Goal: Information Seeking & Learning: Learn about a topic

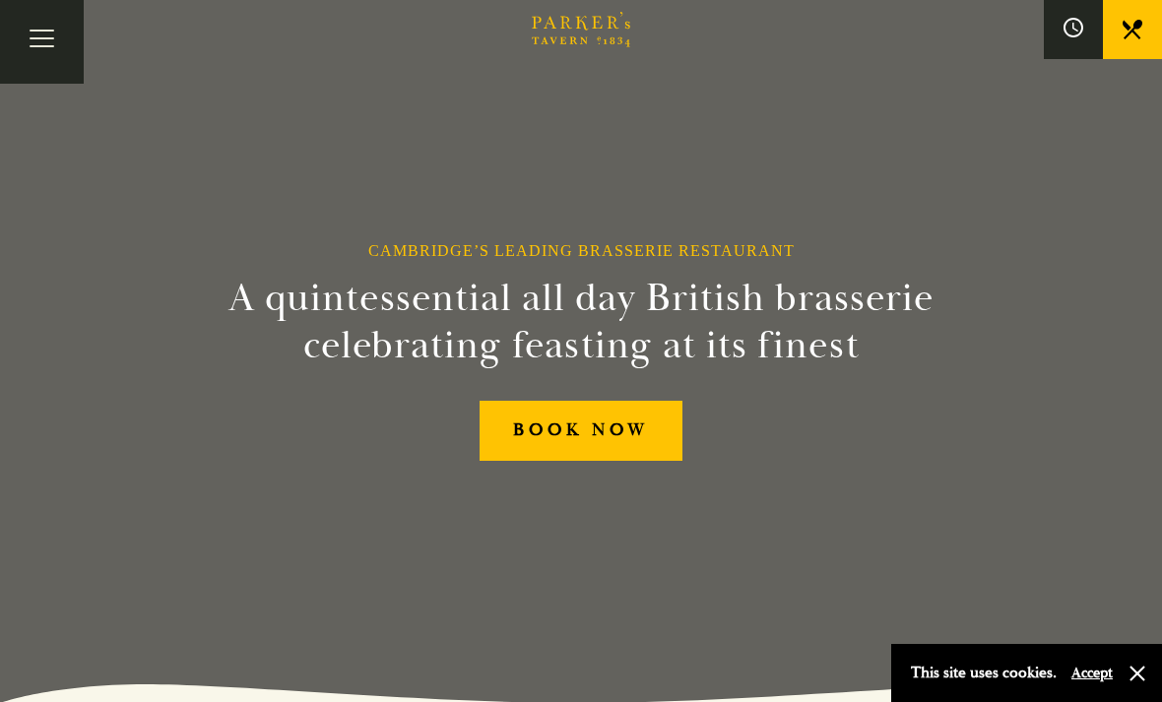
click at [1100, 682] on button "Accept" at bounding box center [1091, 673] width 41 height 19
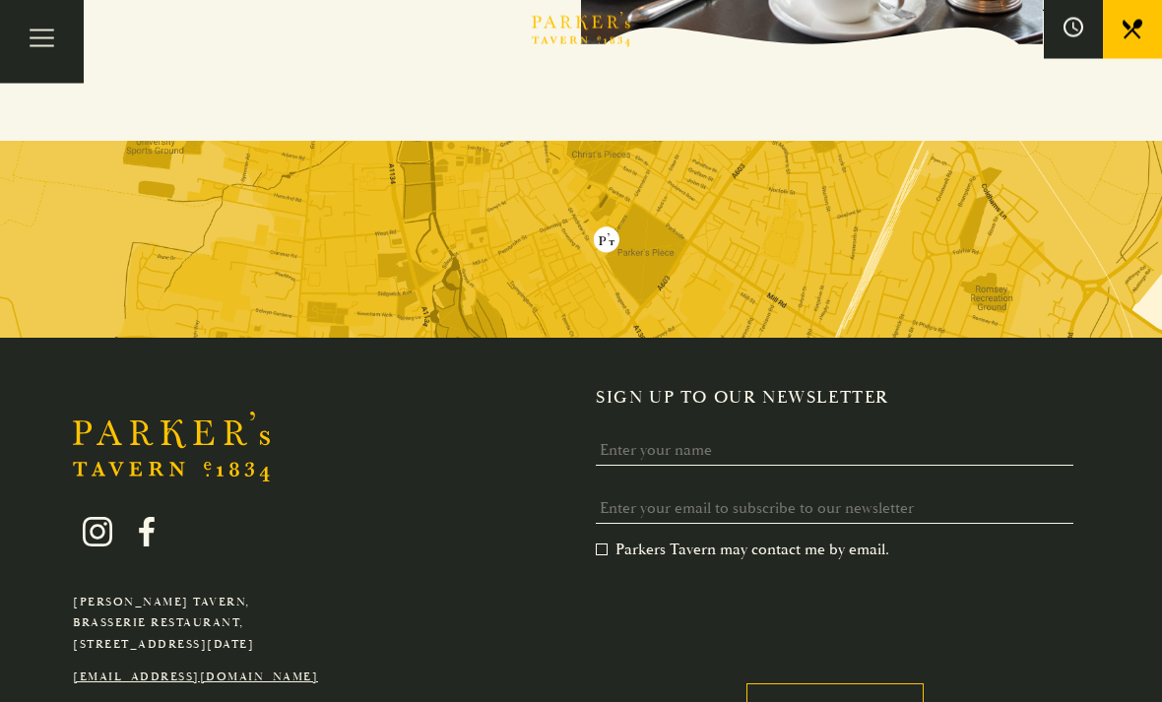
scroll to position [3602, 0]
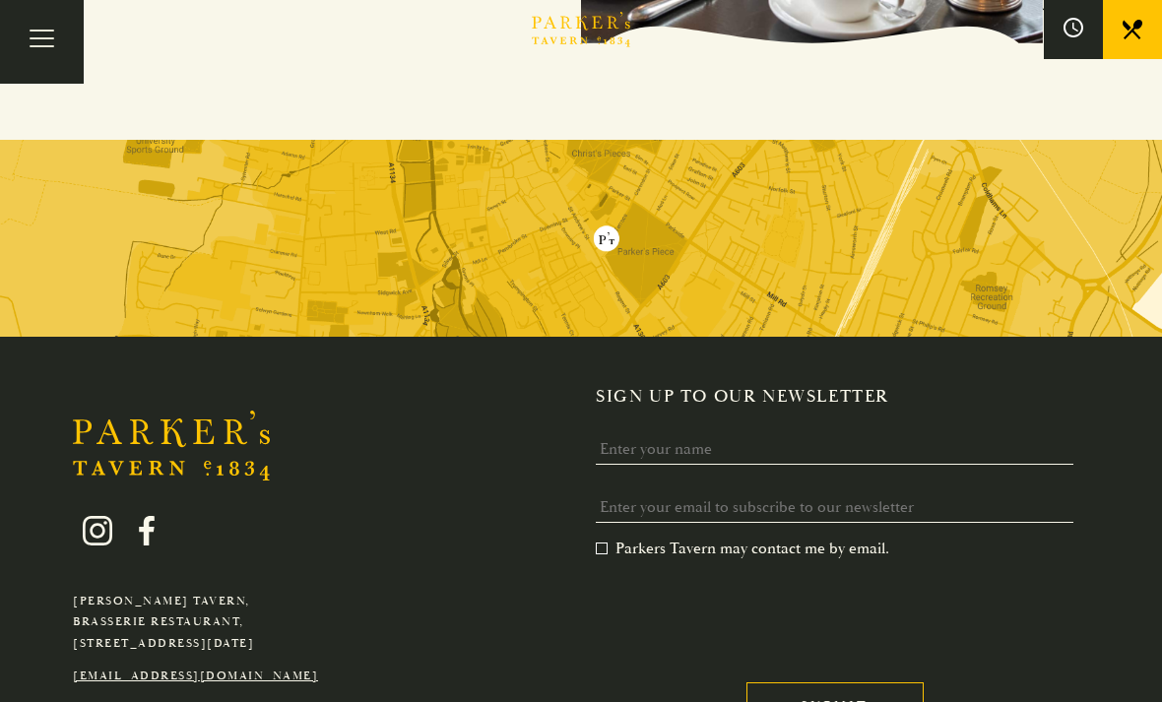
click at [56, 45] on button "Toggle navigation" at bounding box center [42, 42] width 84 height 84
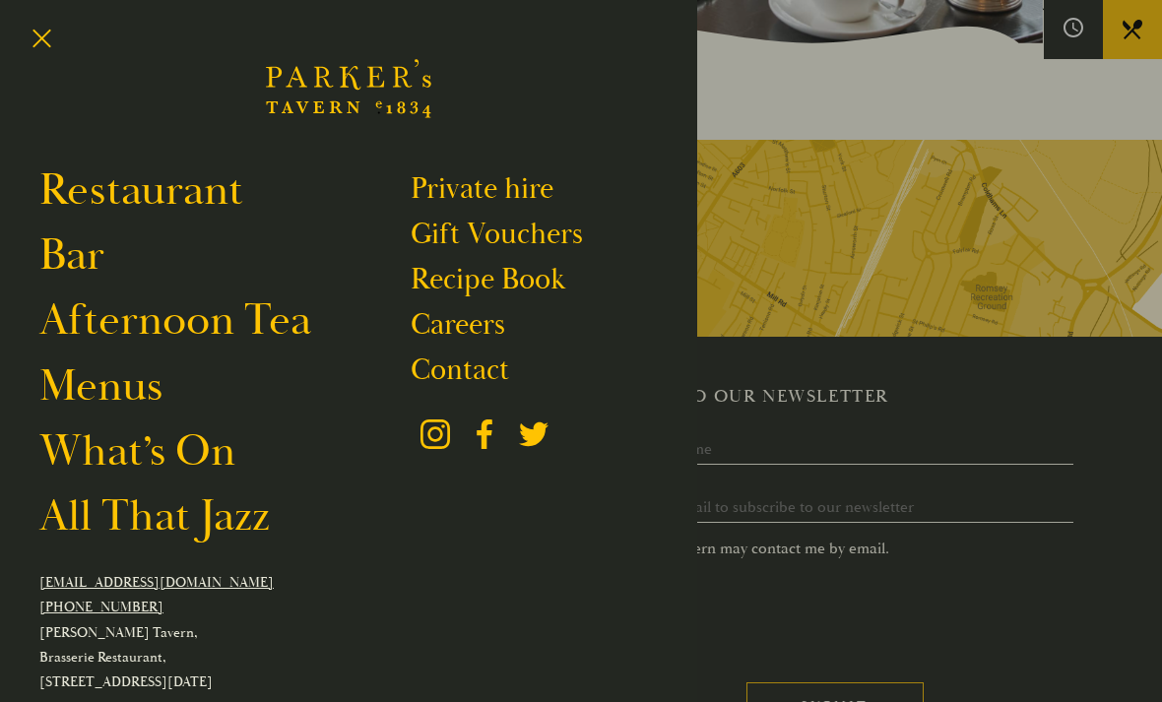
click at [53, 56] on button "Toggle navigation" at bounding box center [42, 42] width 84 height 84
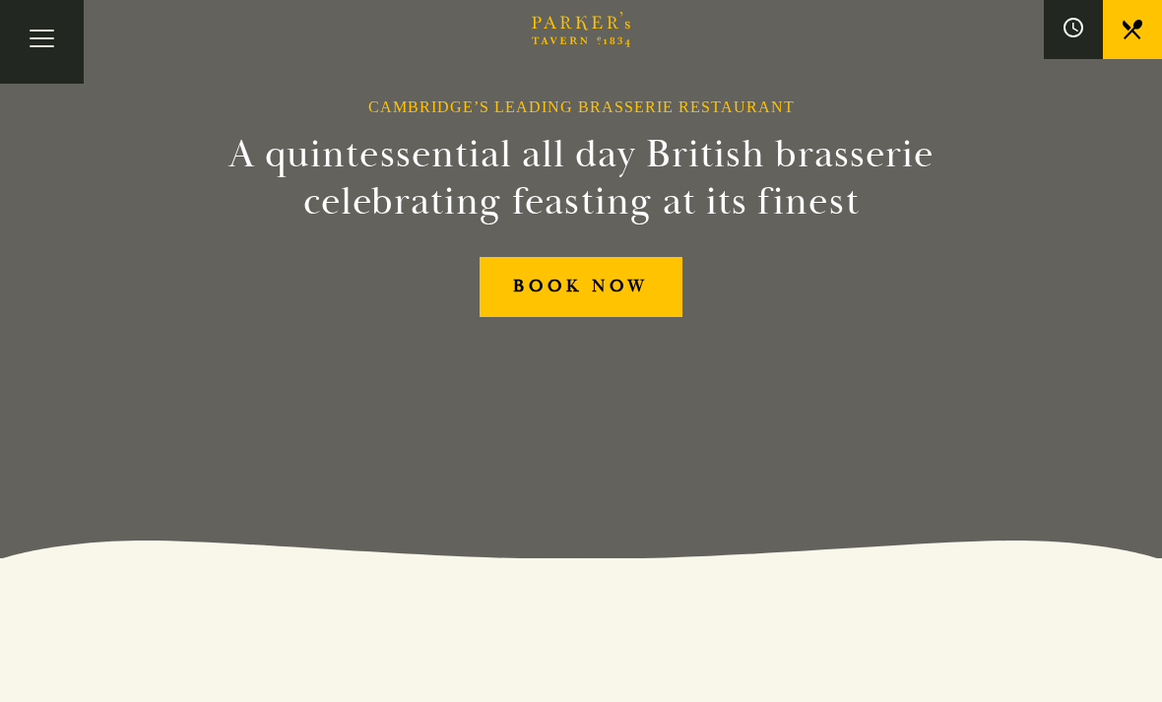
scroll to position [0, 0]
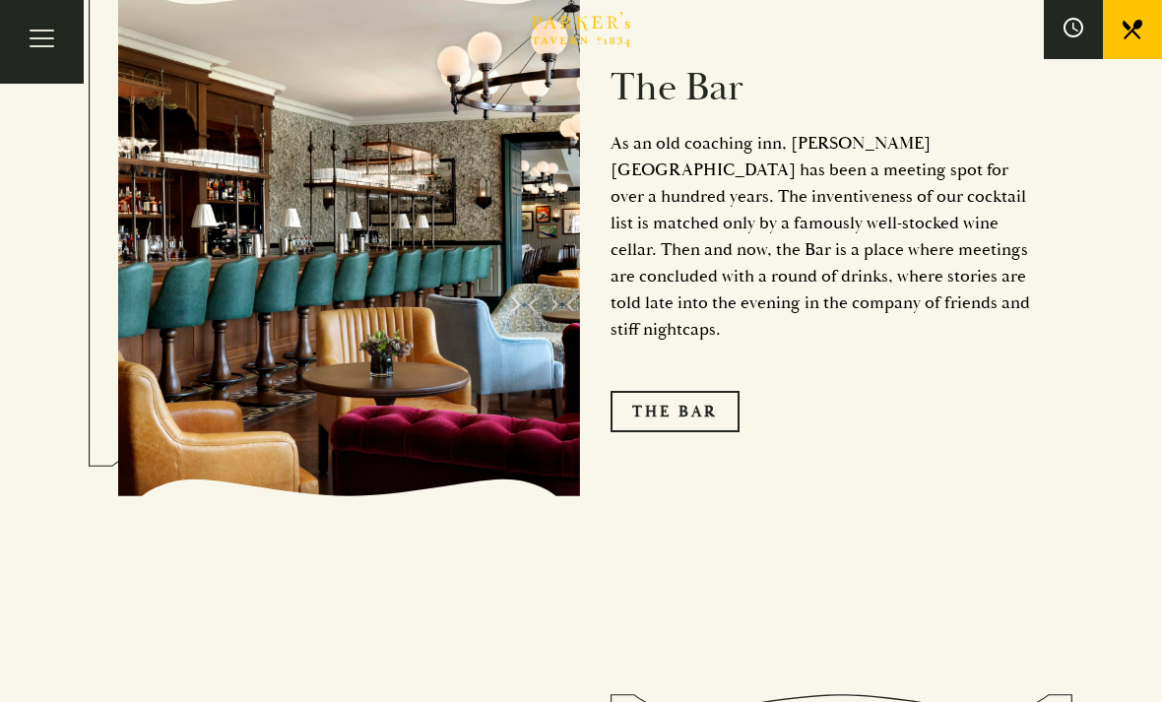
scroll to position [2355, 0]
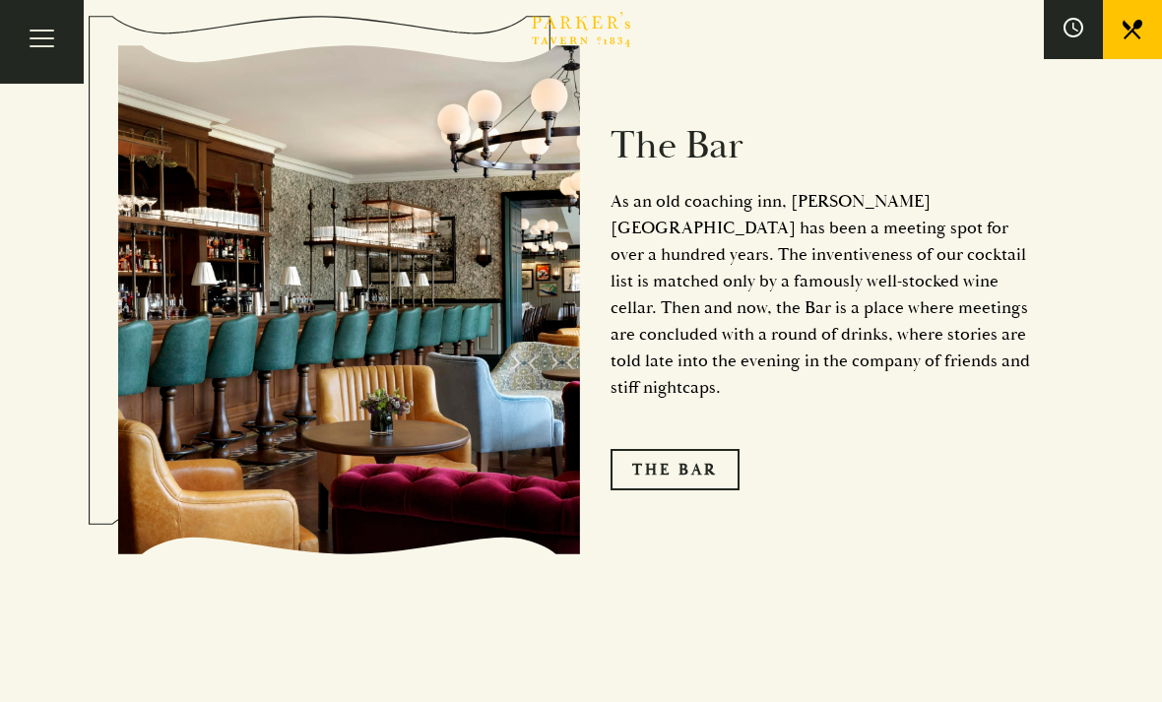
click at [710, 456] on link "The Bar" at bounding box center [675, 469] width 129 height 41
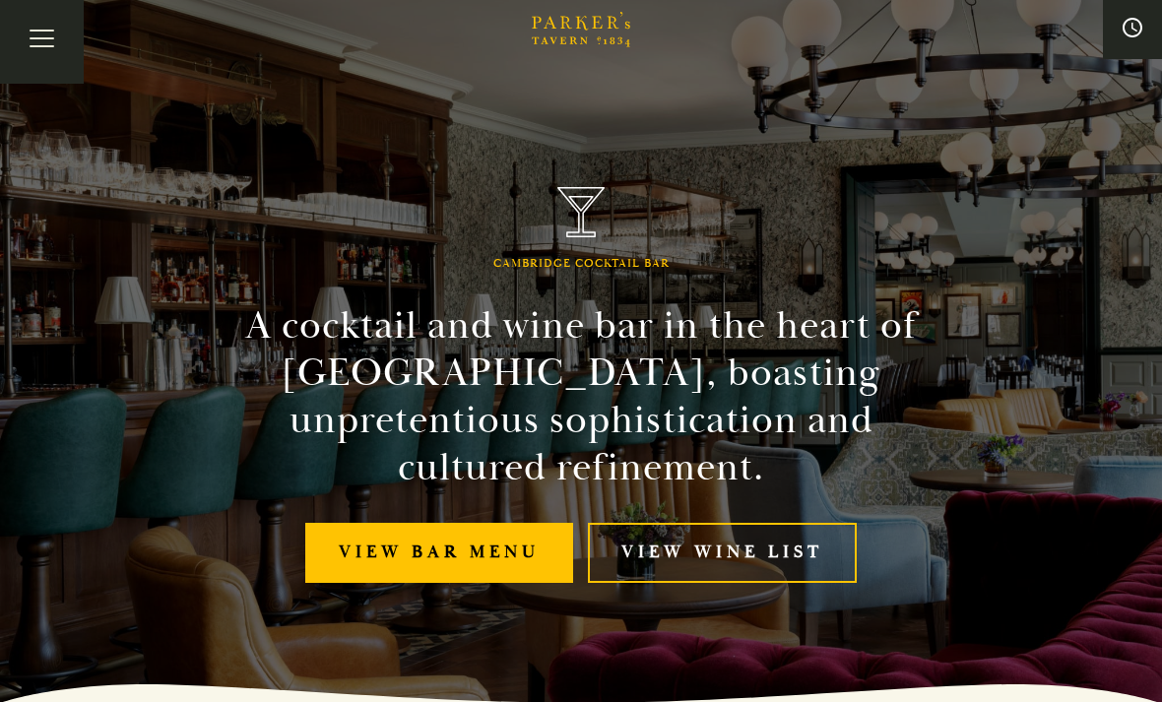
click at [539, 579] on link "View bar menu" at bounding box center [439, 553] width 268 height 60
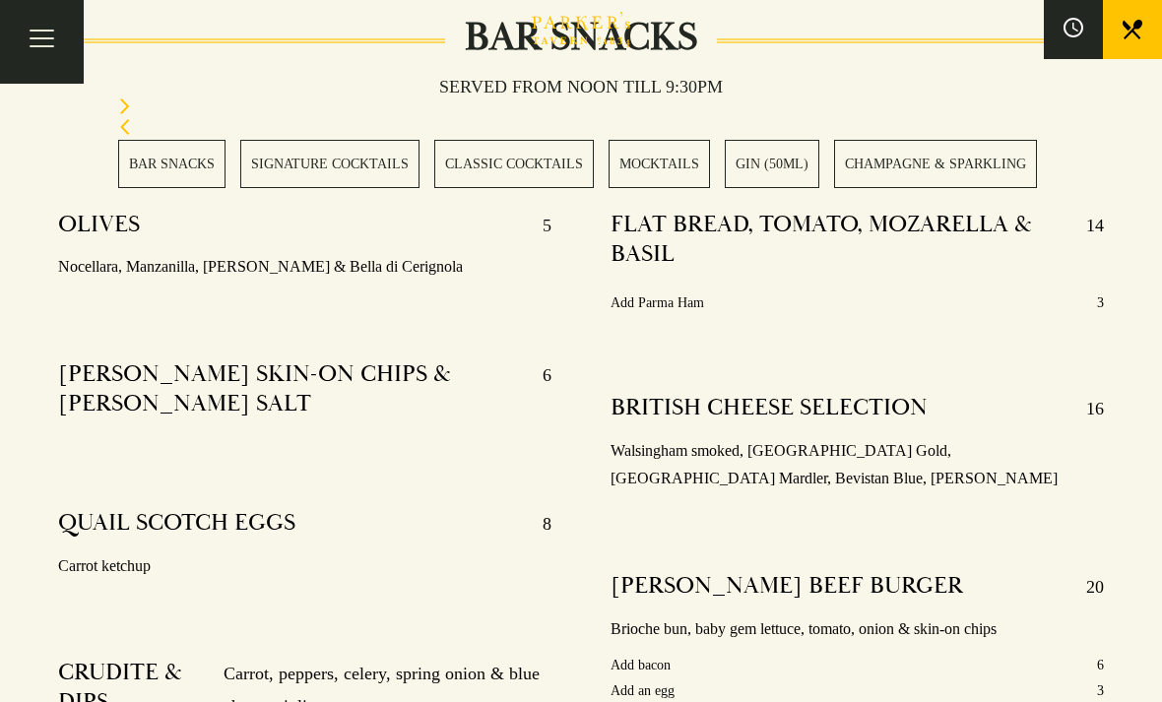
scroll to position [771, 0]
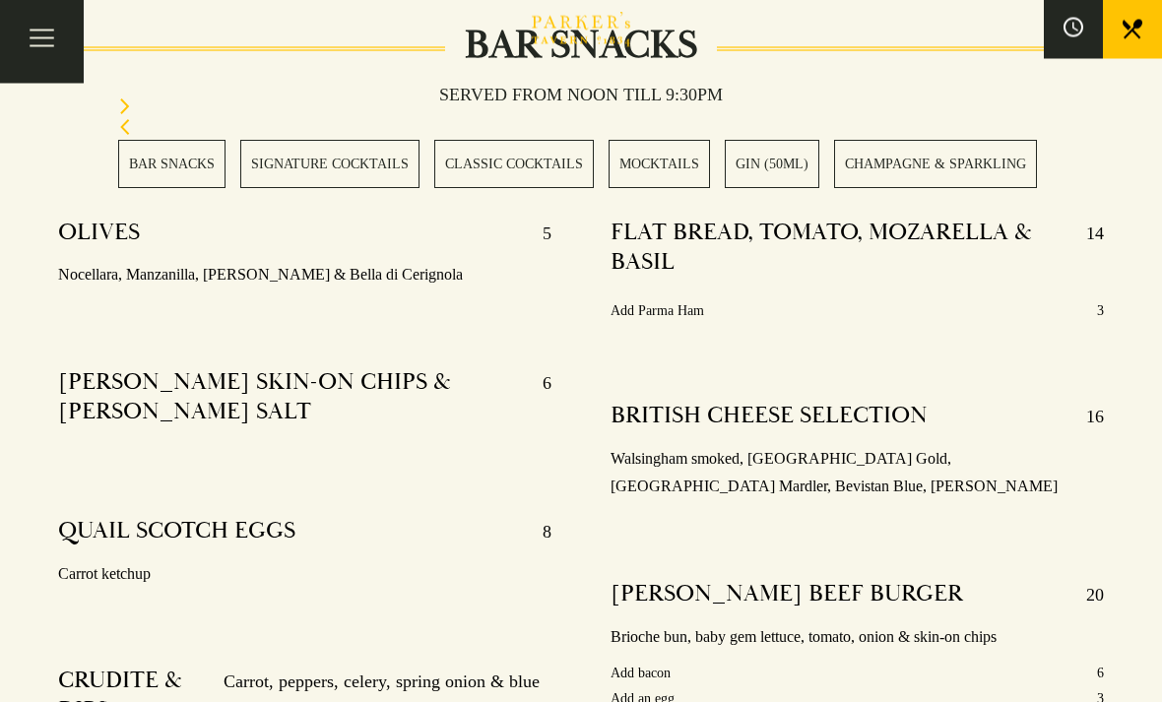
click at [688, 171] on link "MOCKTAILS" at bounding box center [659, 164] width 101 height 48
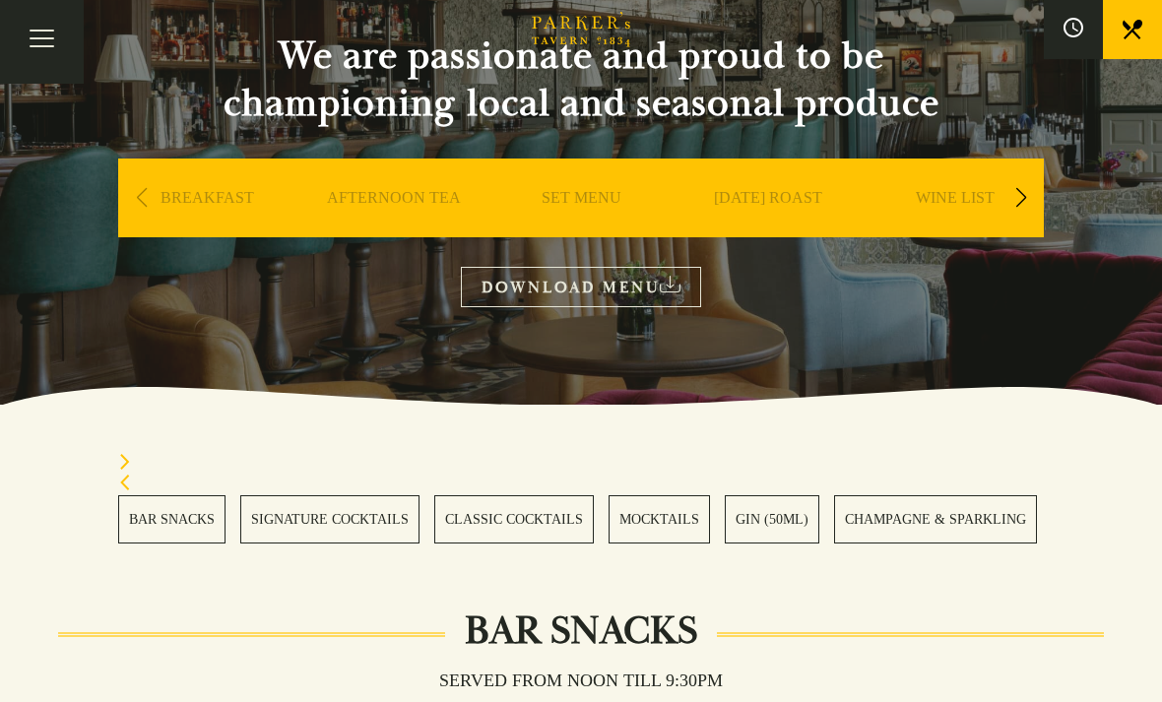
scroll to position [192, 0]
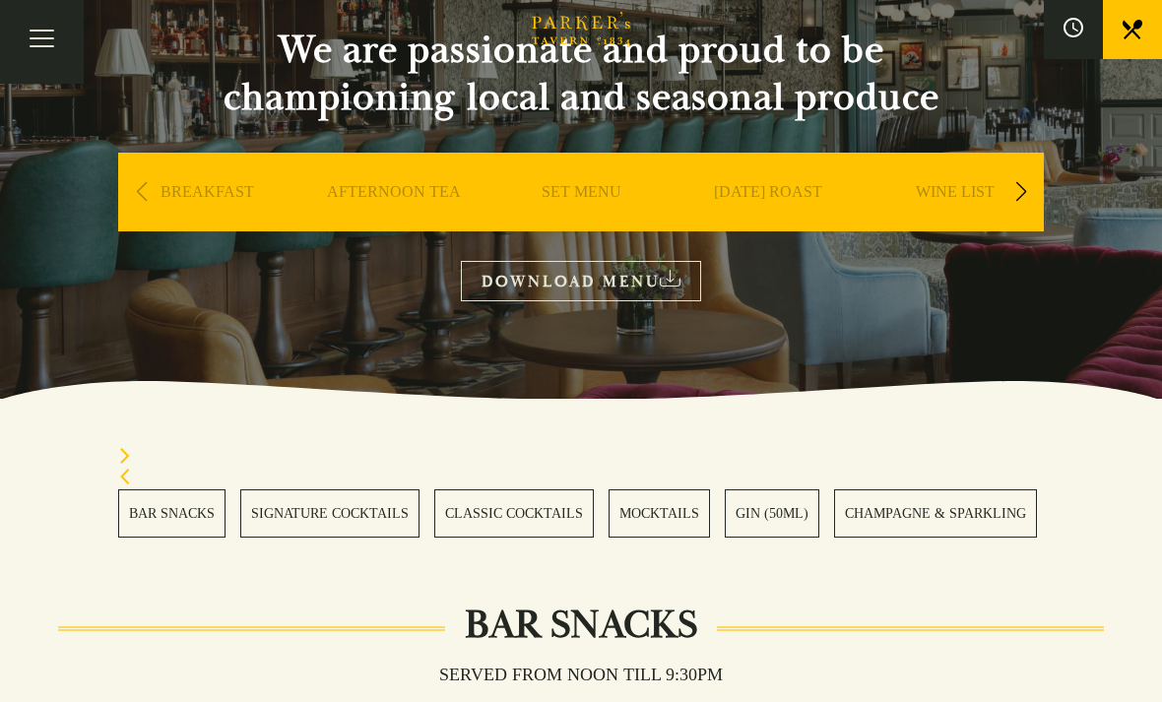
click at [613, 204] on link "SET MENU" at bounding box center [582, 221] width 80 height 79
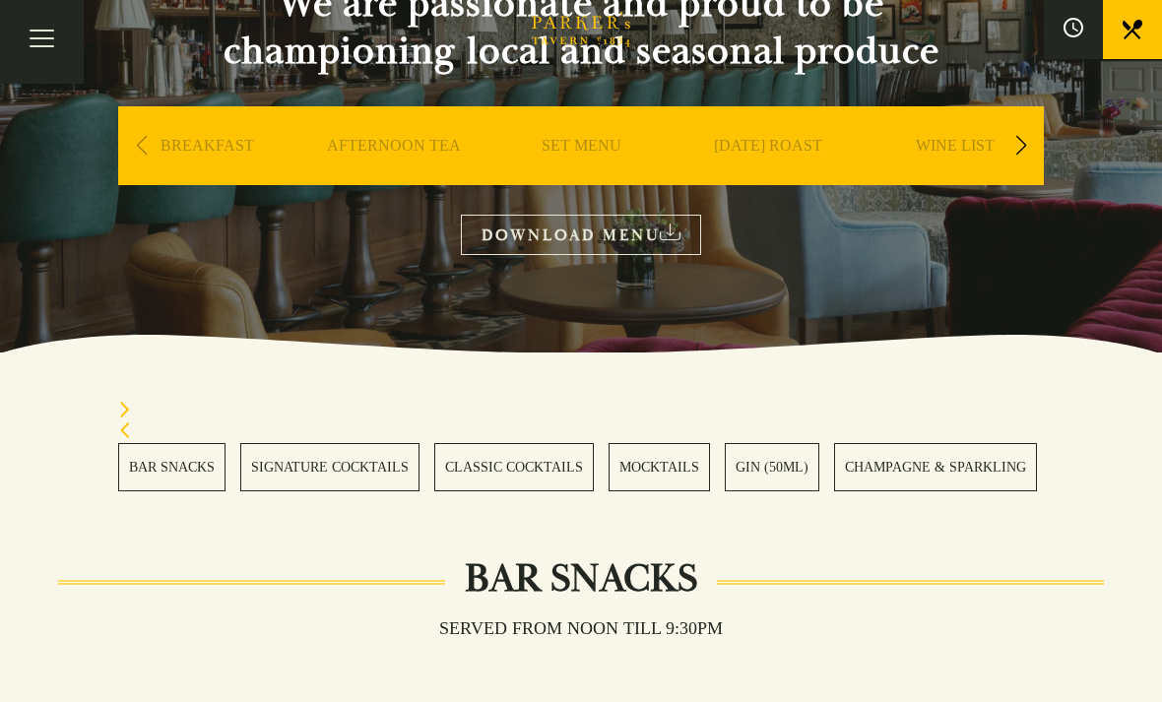
scroll to position [236, 0]
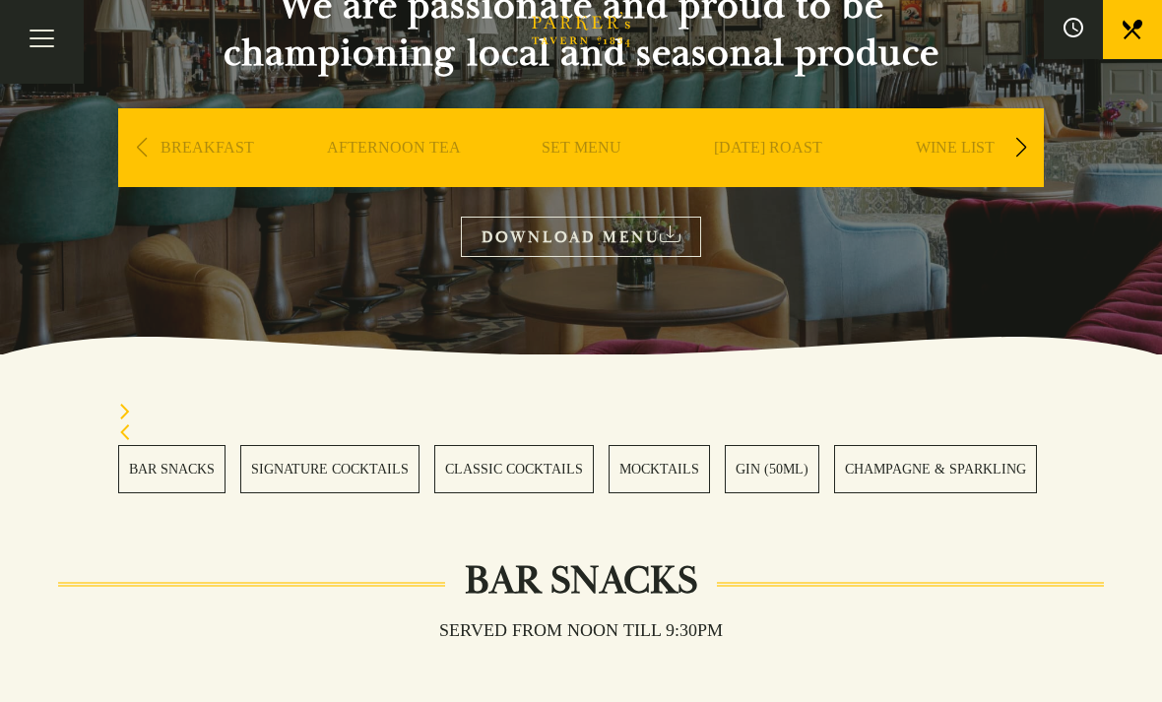
click at [604, 150] on link "SET MENU" at bounding box center [582, 177] width 80 height 79
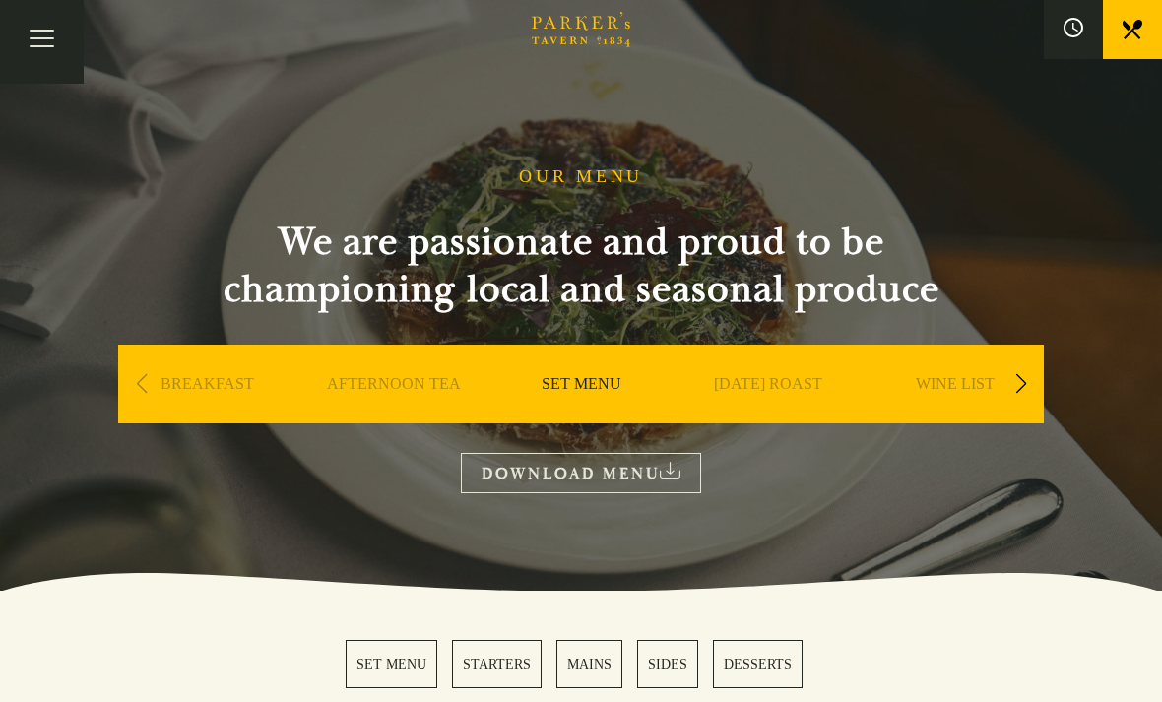
click at [57, 49] on button "Toggle navigation" at bounding box center [42, 42] width 84 height 84
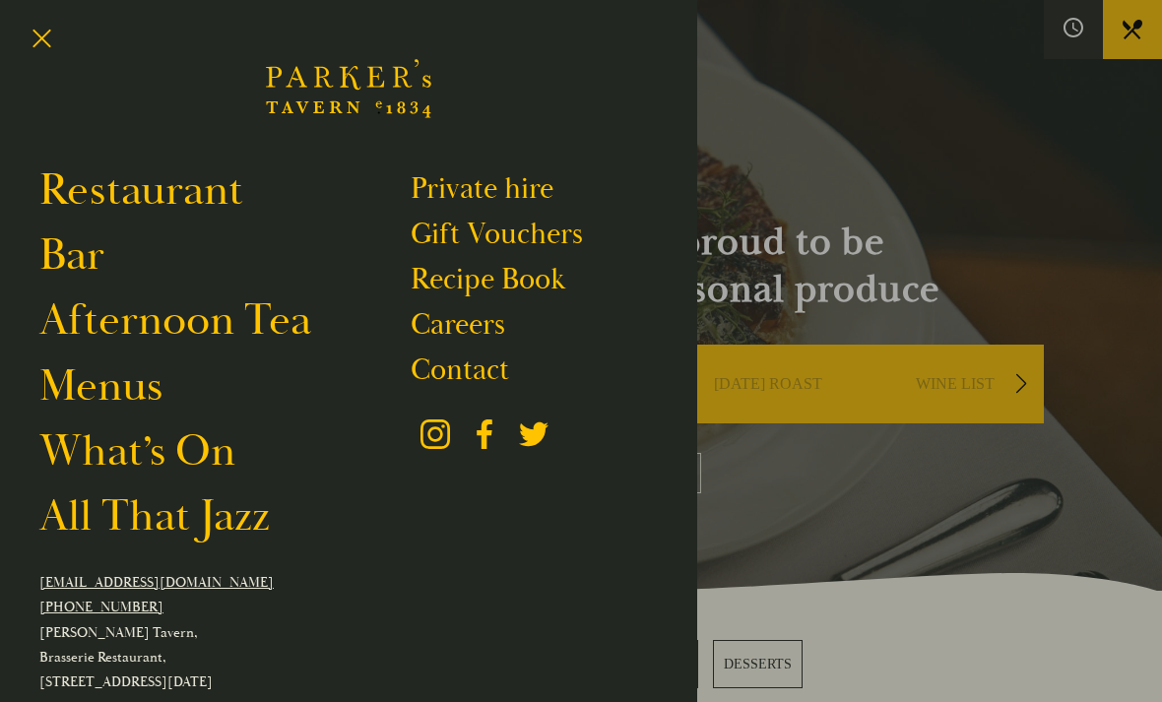
click at [221, 210] on link "Restaurant" at bounding box center [141, 190] width 204 height 54
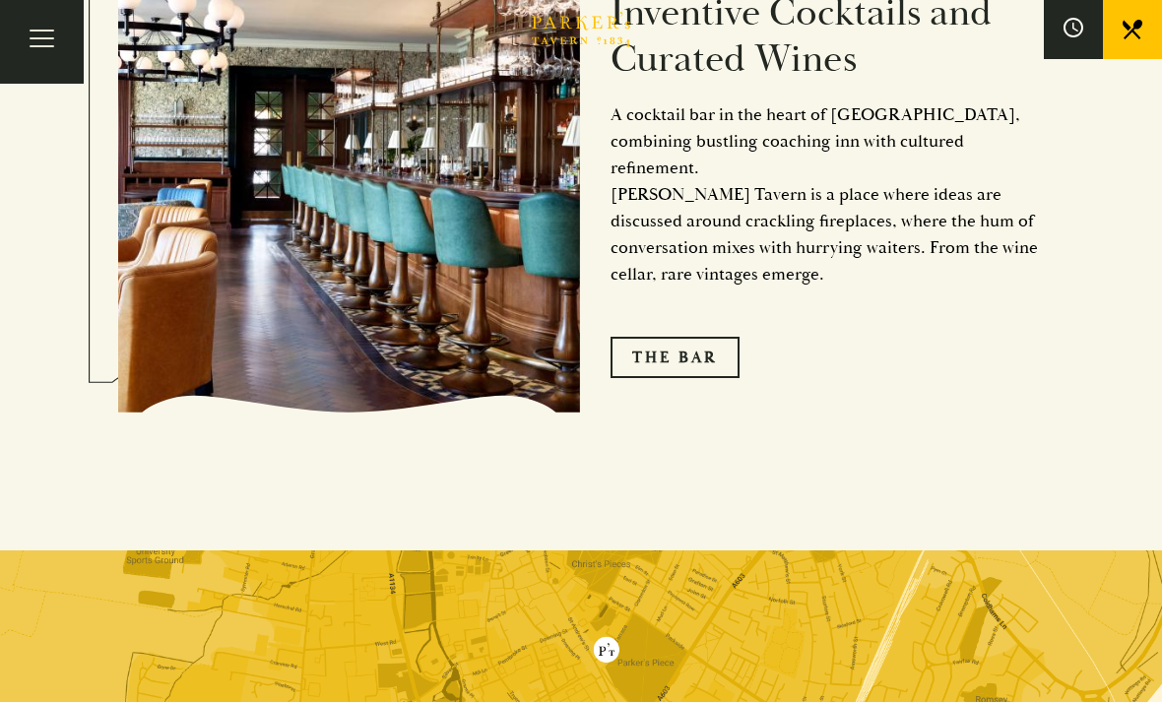
scroll to position [2969, 0]
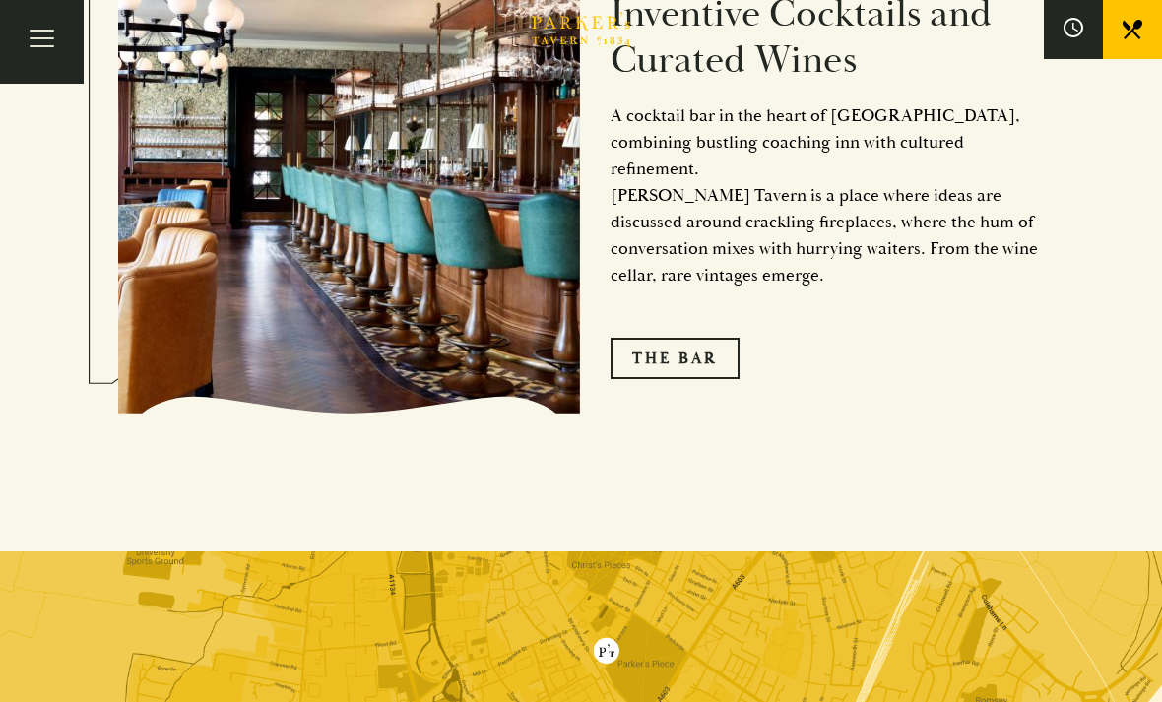
click at [717, 379] on link "The Bar" at bounding box center [675, 358] width 129 height 41
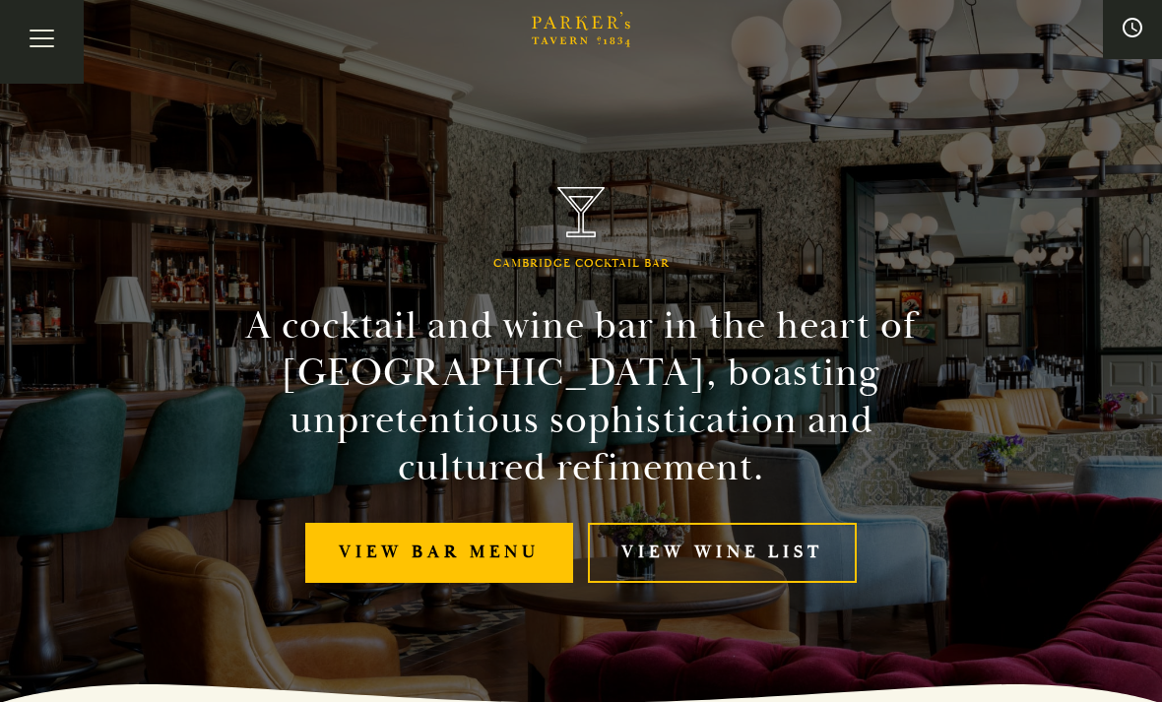
click at [520, 577] on link "View bar menu" at bounding box center [439, 553] width 268 height 60
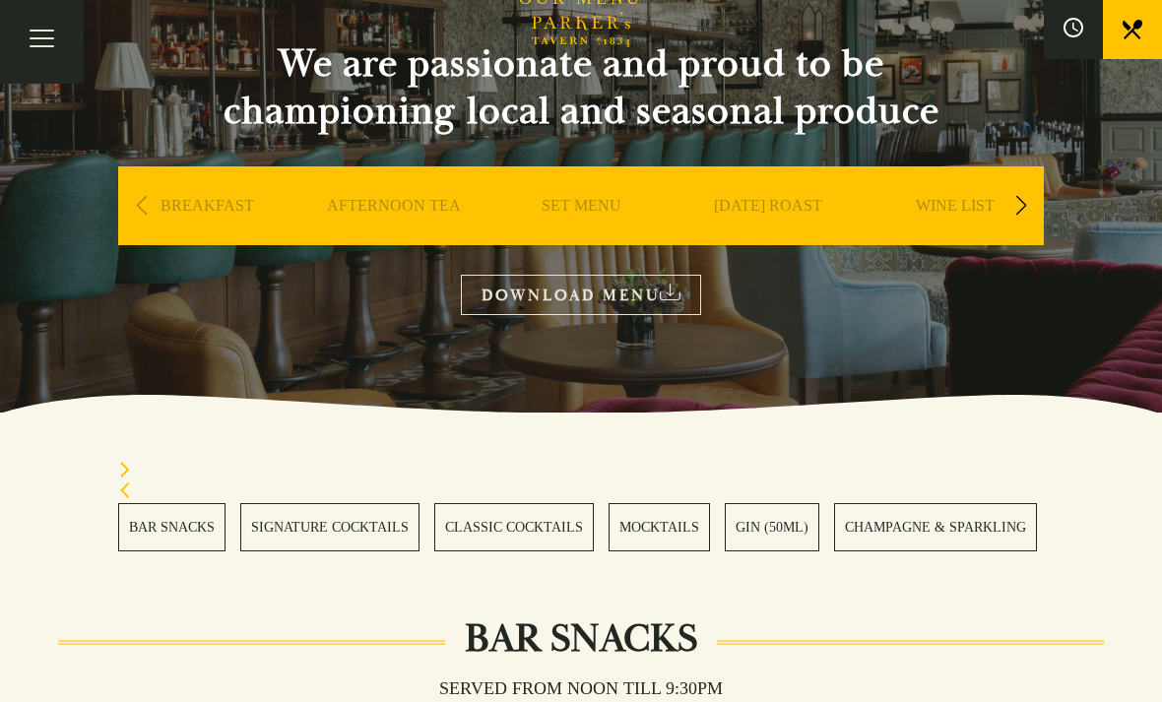
scroll to position [176, 0]
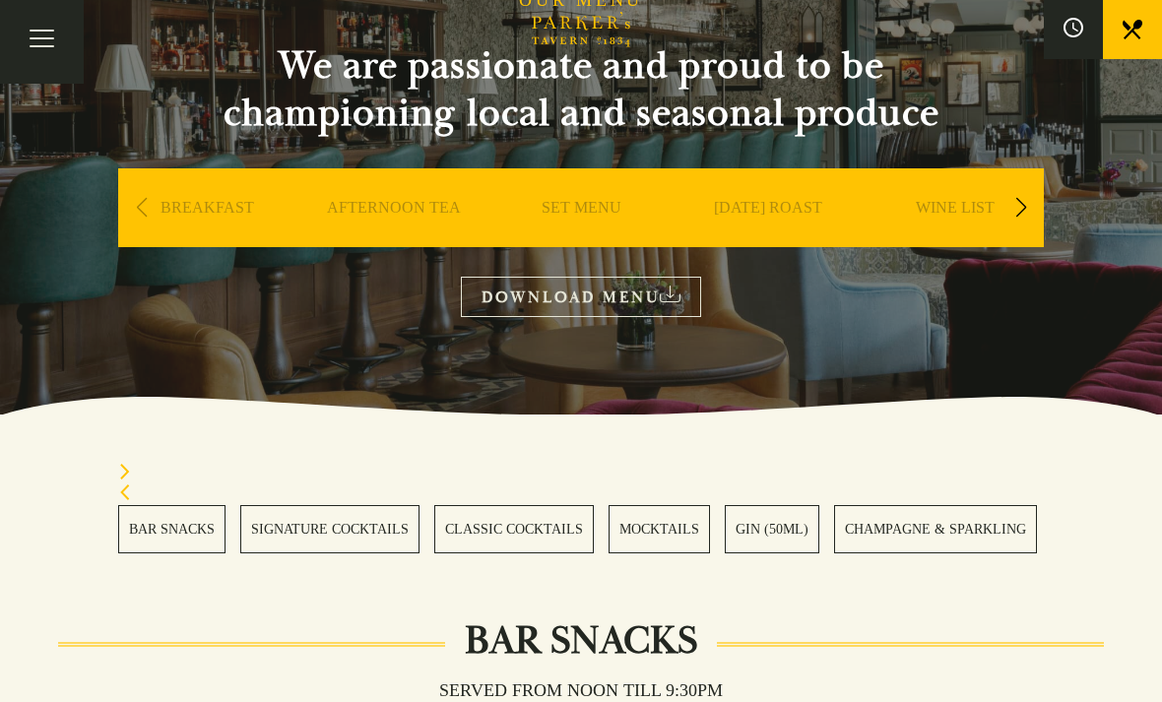
click at [613, 218] on link "SET MENU" at bounding box center [582, 237] width 80 height 79
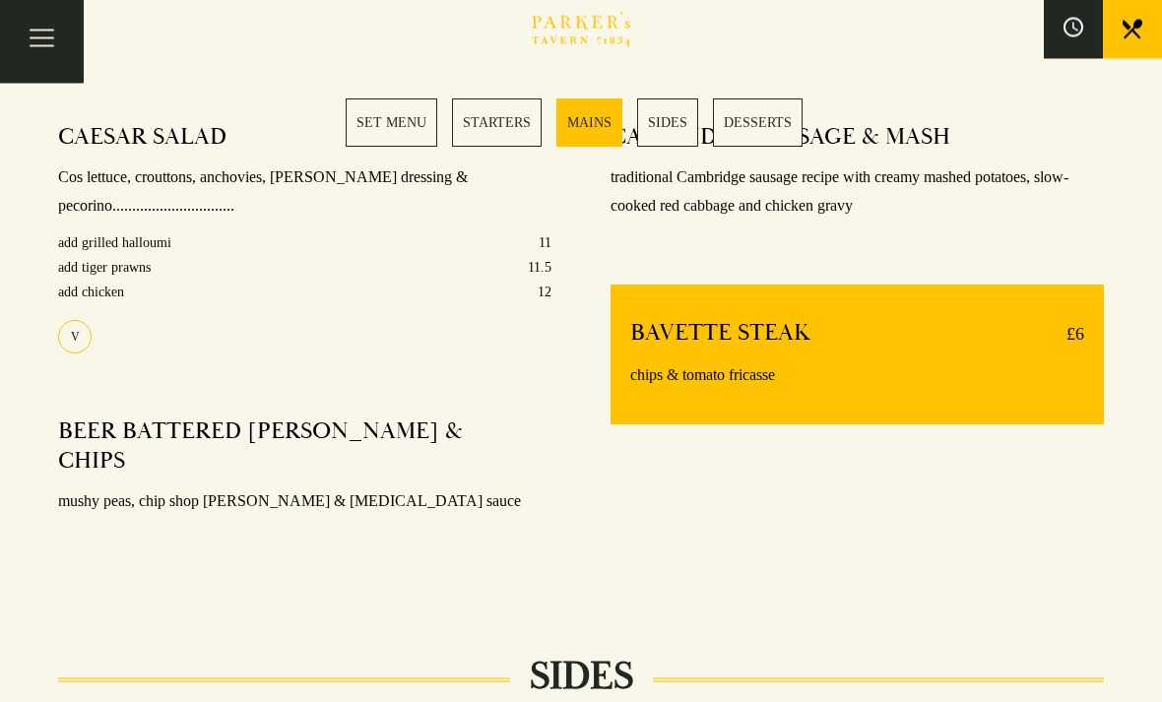
scroll to position [1599, 0]
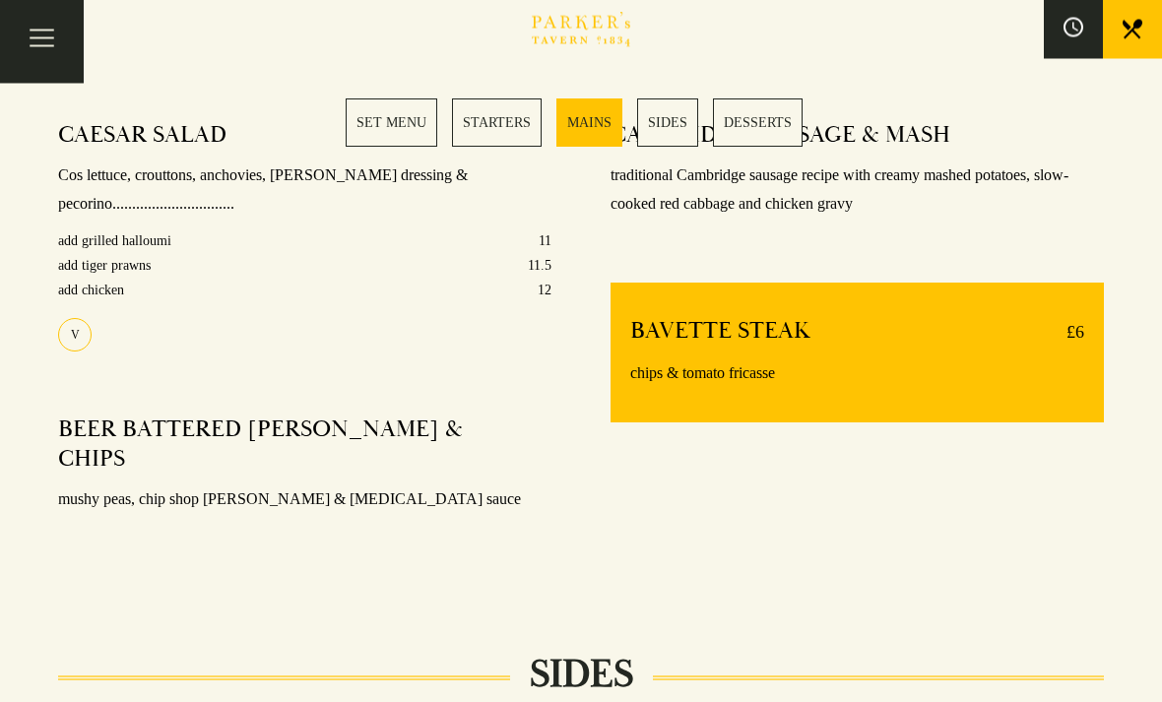
click at [955, 564] on section "Set Menu Served from [DATE] to [DATE], 12:30-6pm. 2 COURSES £21 / 3 COURSES £27…" at bounding box center [581, 314] width 1162 height 2353
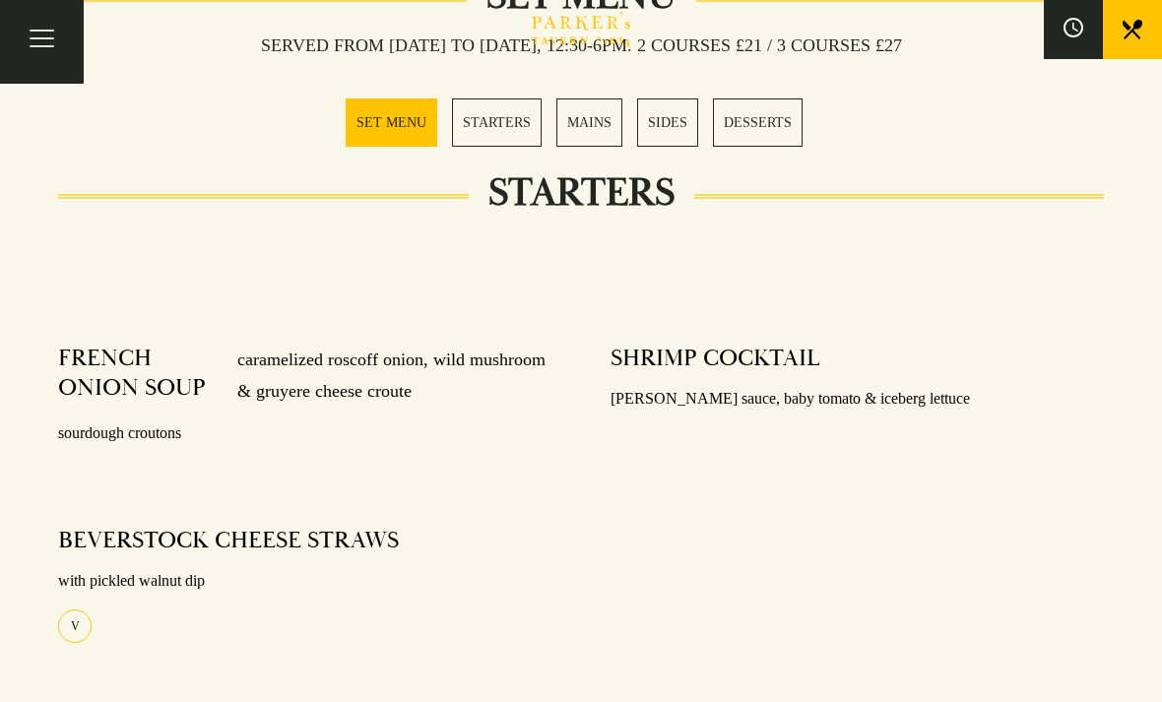
scroll to position [820, 0]
